Goal: Task Accomplishment & Management: Manage account settings

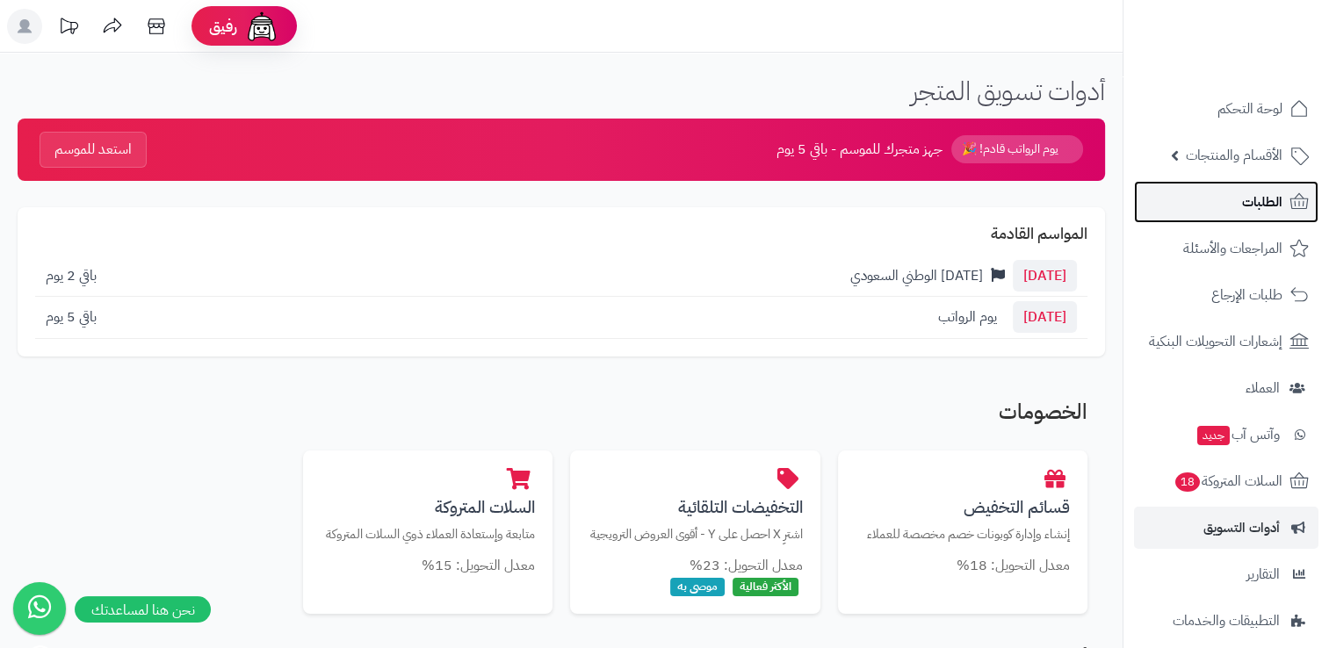
click at [1291, 204] on icon at bounding box center [1299, 201] width 18 height 16
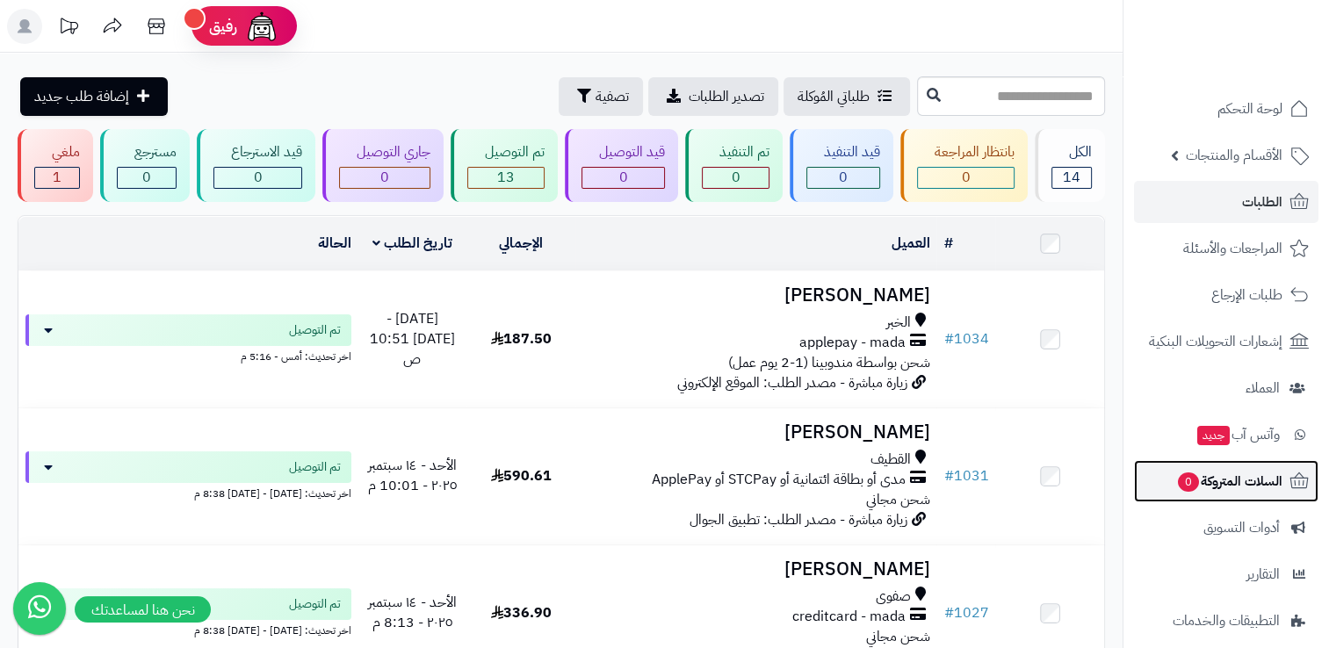
click at [1198, 480] on span "السلات المتروكة 0" at bounding box center [1229, 481] width 106 height 25
